Goal: Check status: Check status

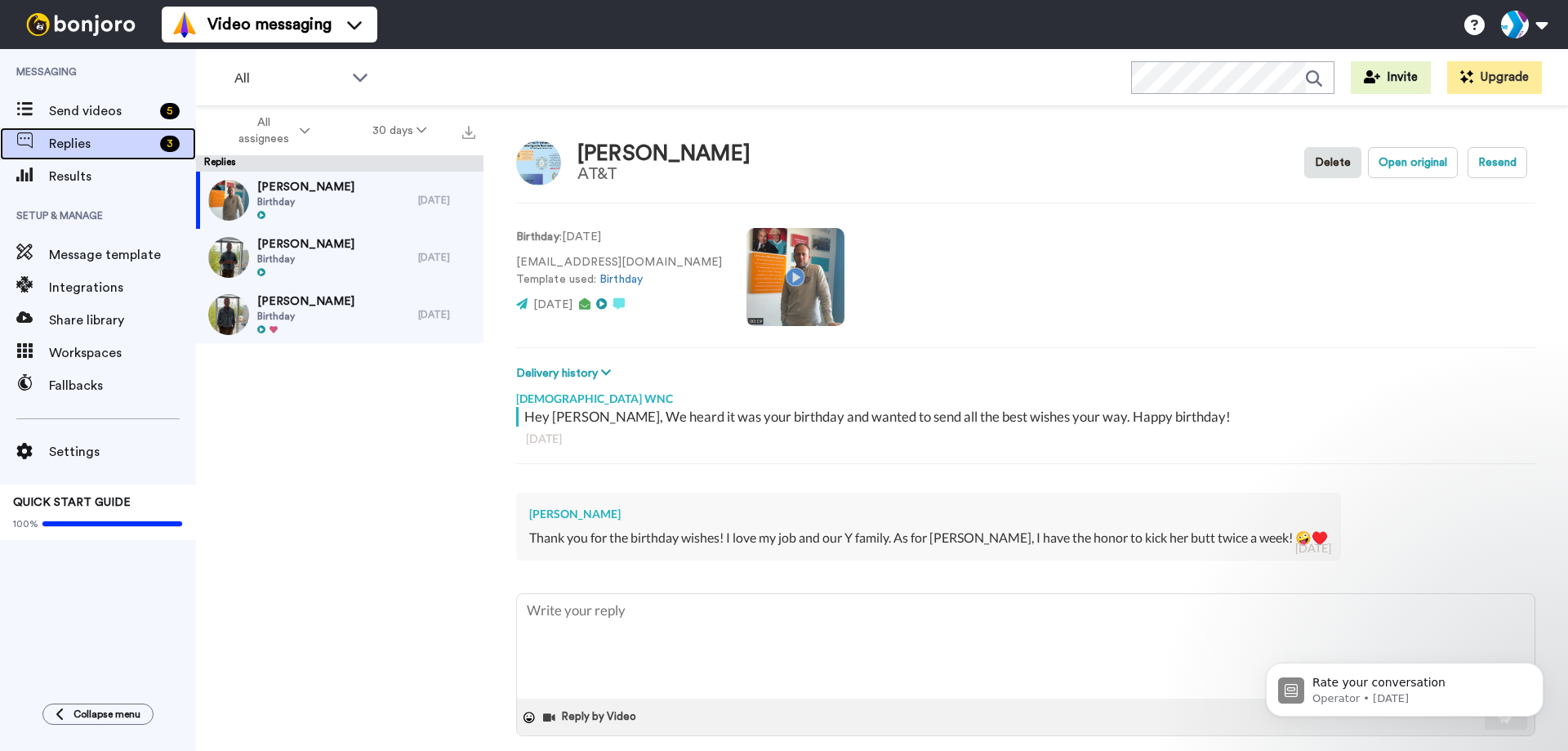
click at [128, 159] on div "Replies 3" at bounding box center [97, 143] width 196 height 32
click at [128, 177] on span "Results" at bounding box center [122, 177] width 147 height 19
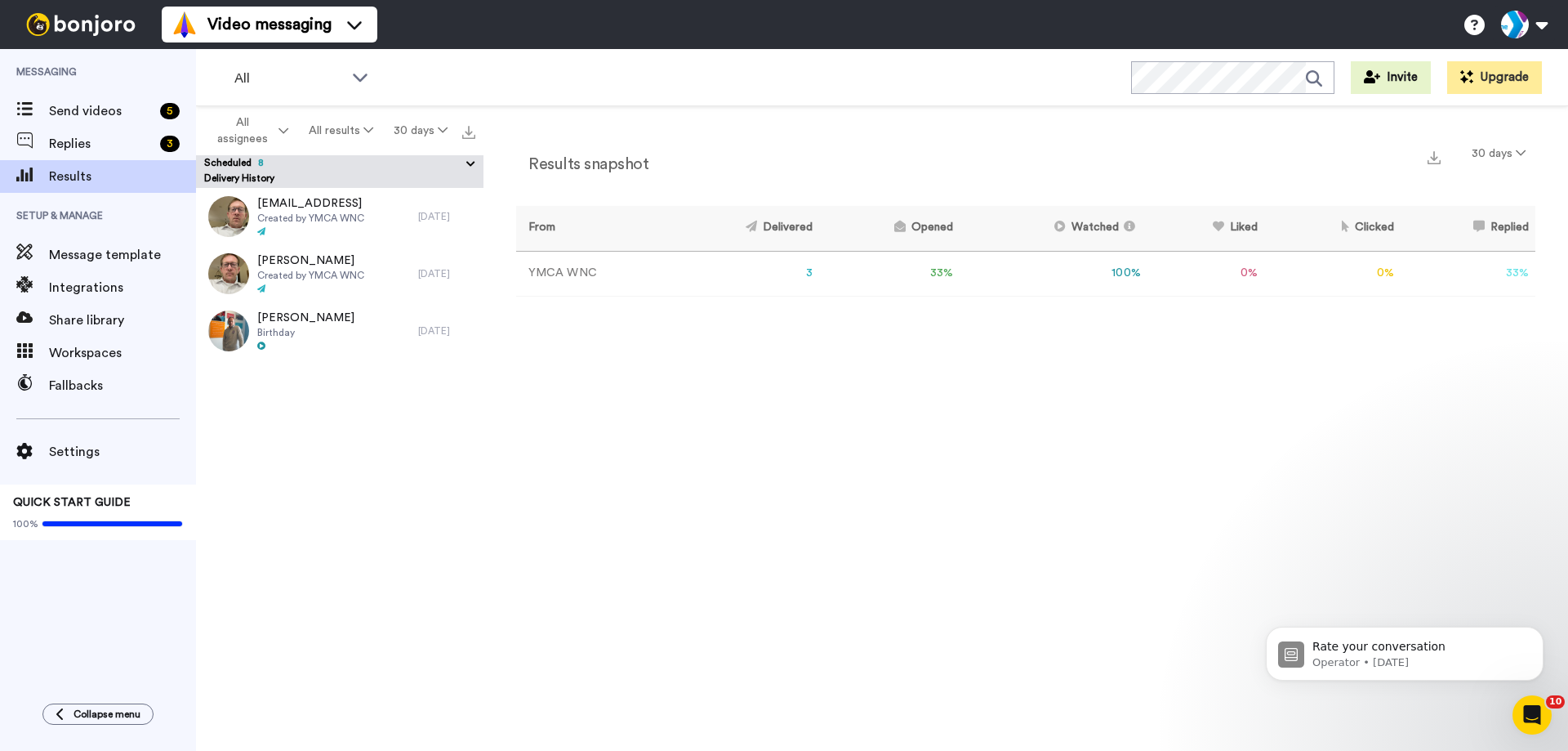
click at [467, 168] on icon at bounding box center [471, 164] width 16 height 17
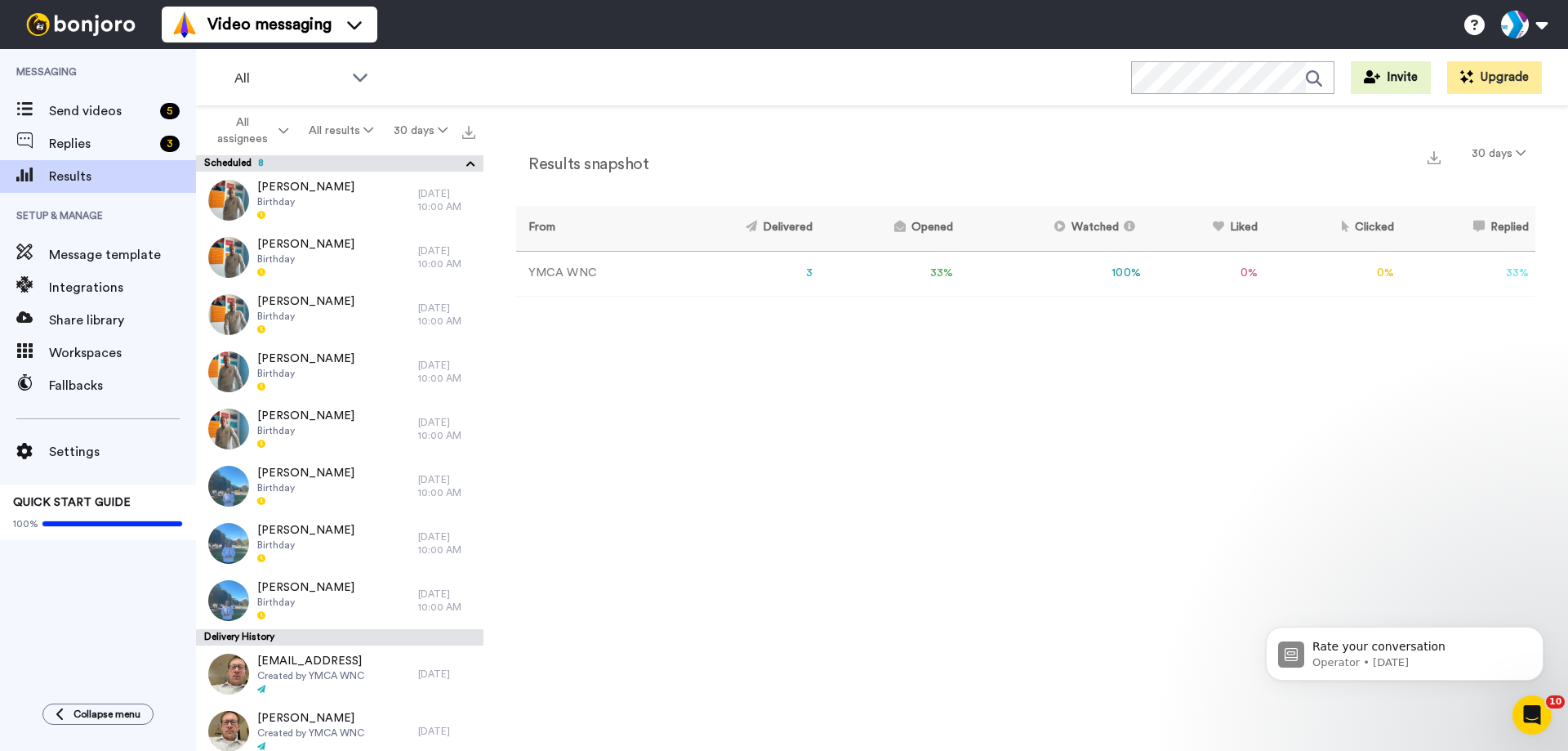
click at [473, 163] on icon at bounding box center [471, 164] width 16 height 17
